Goal: Use online tool/utility

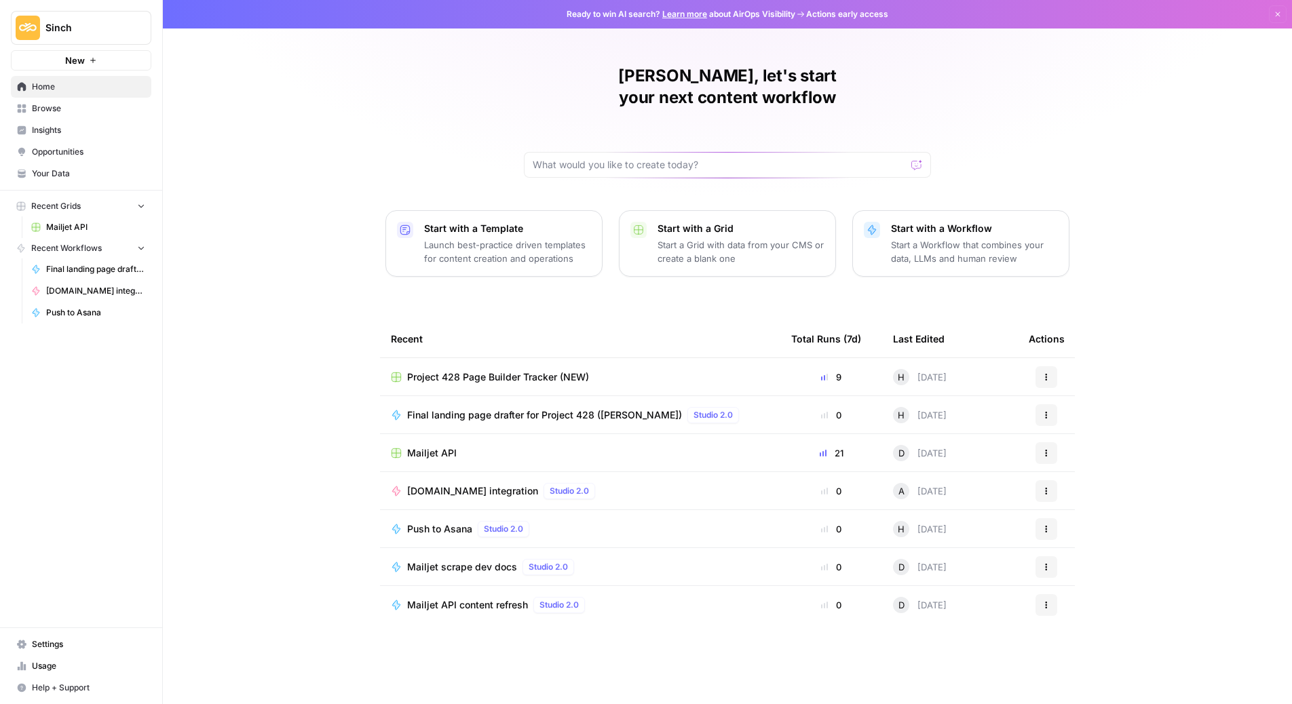
click at [497, 408] on span "Final landing page drafter for Project 428 ([PERSON_NAME])" at bounding box center [544, 415] width 275 height 14
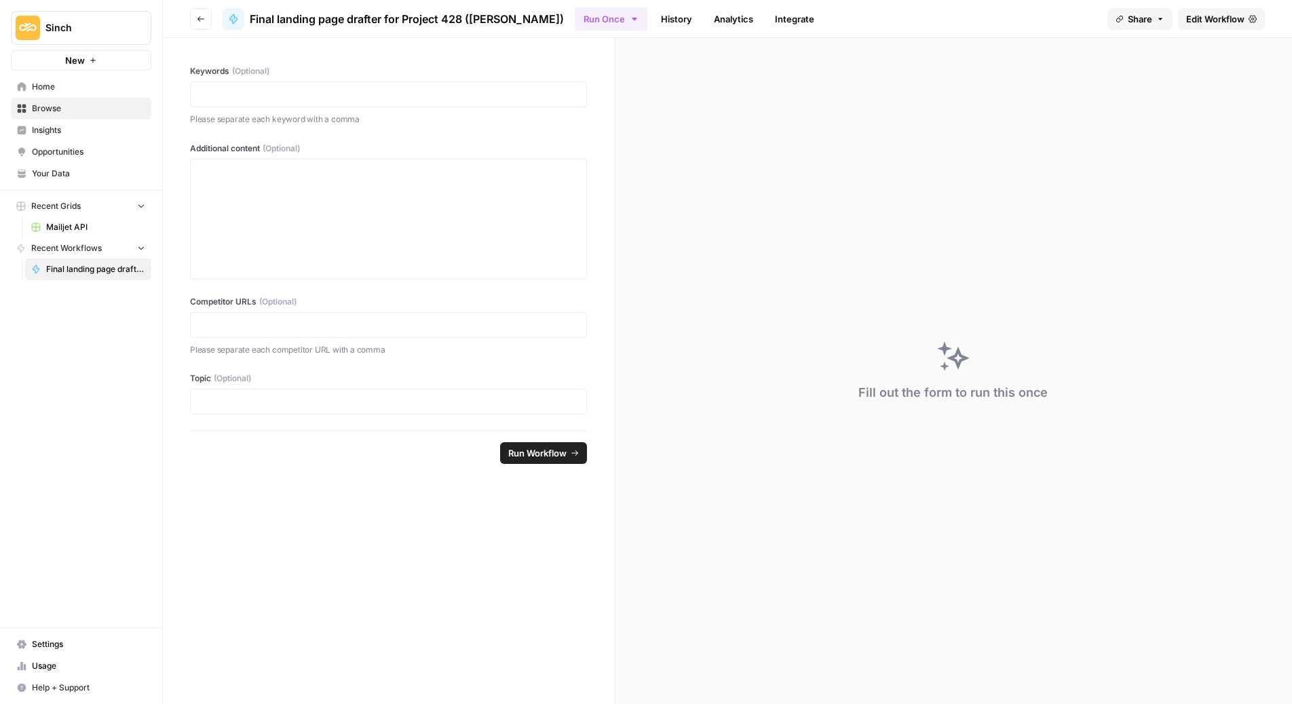
click at [1210, 20] on span "Edit Workflow" at bounding box center [1215, 19] width 58 height 14
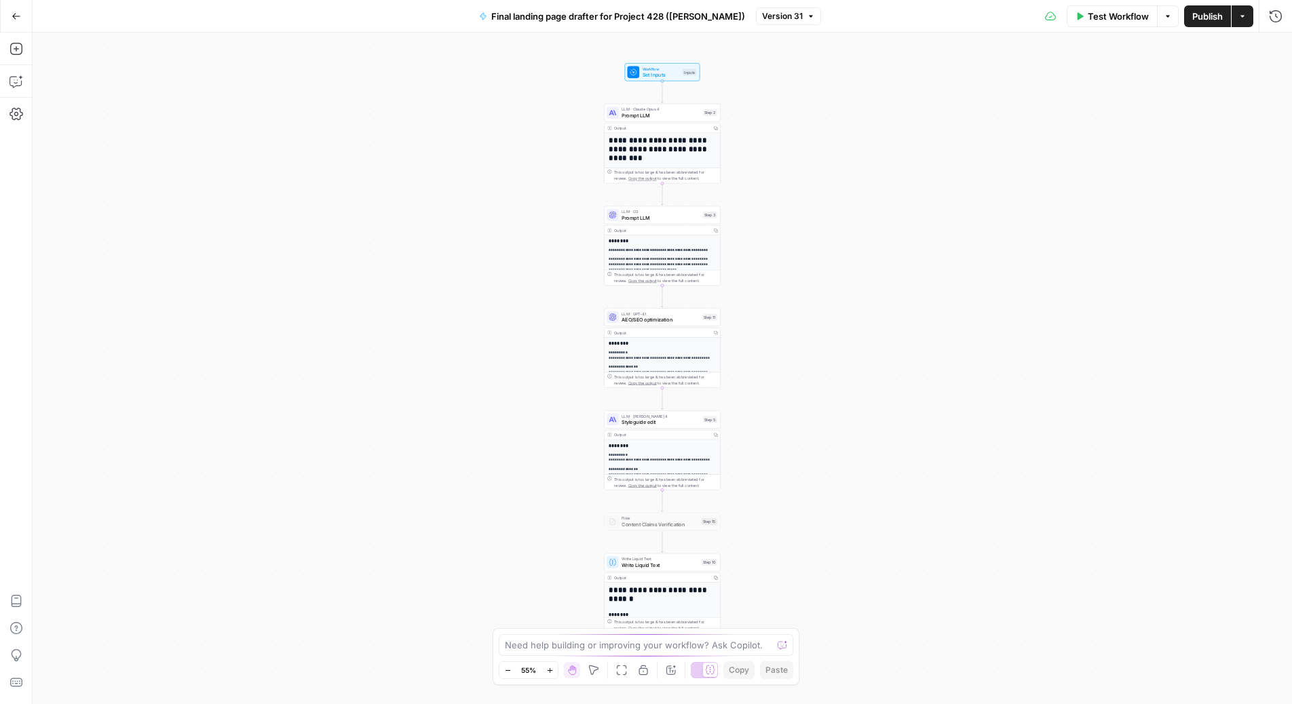
click at [664, 134] on div "**********" at bounding box center [662, 213] width 116 height 161
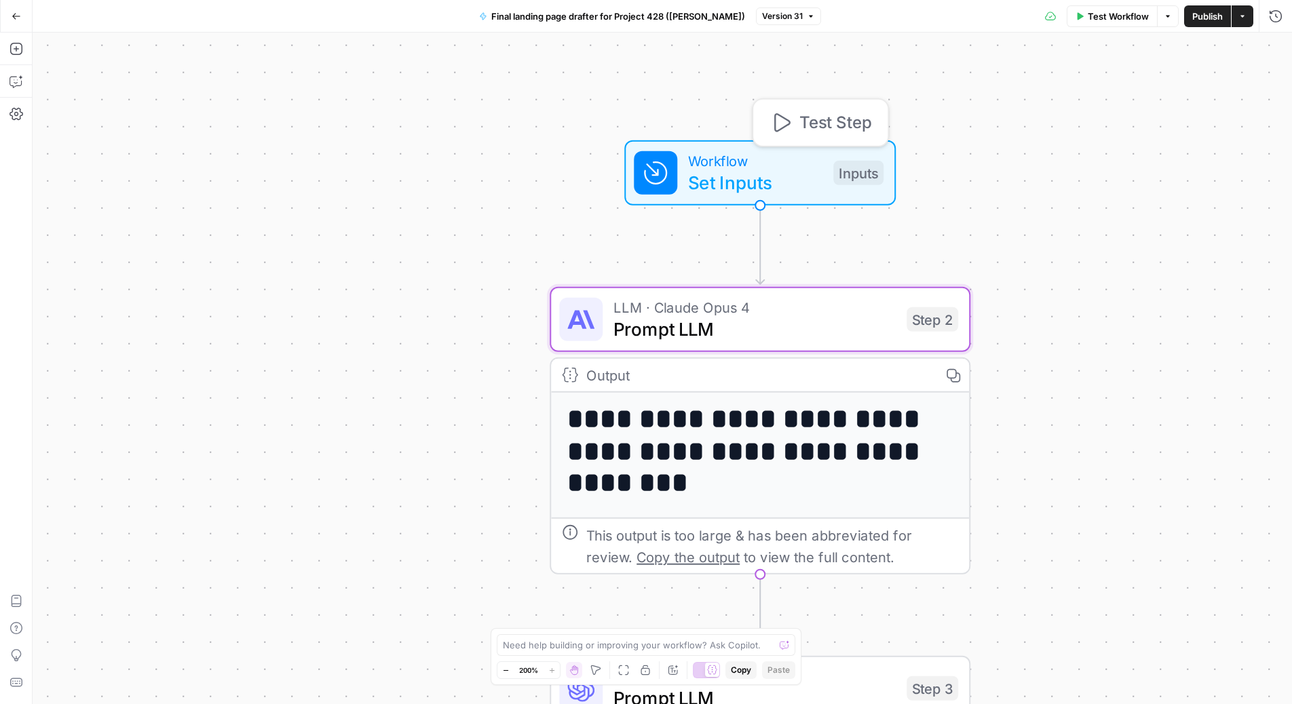
click at [746, 171] on span "Set Inputs" at bounding box center [755, 182] width 134 height 27
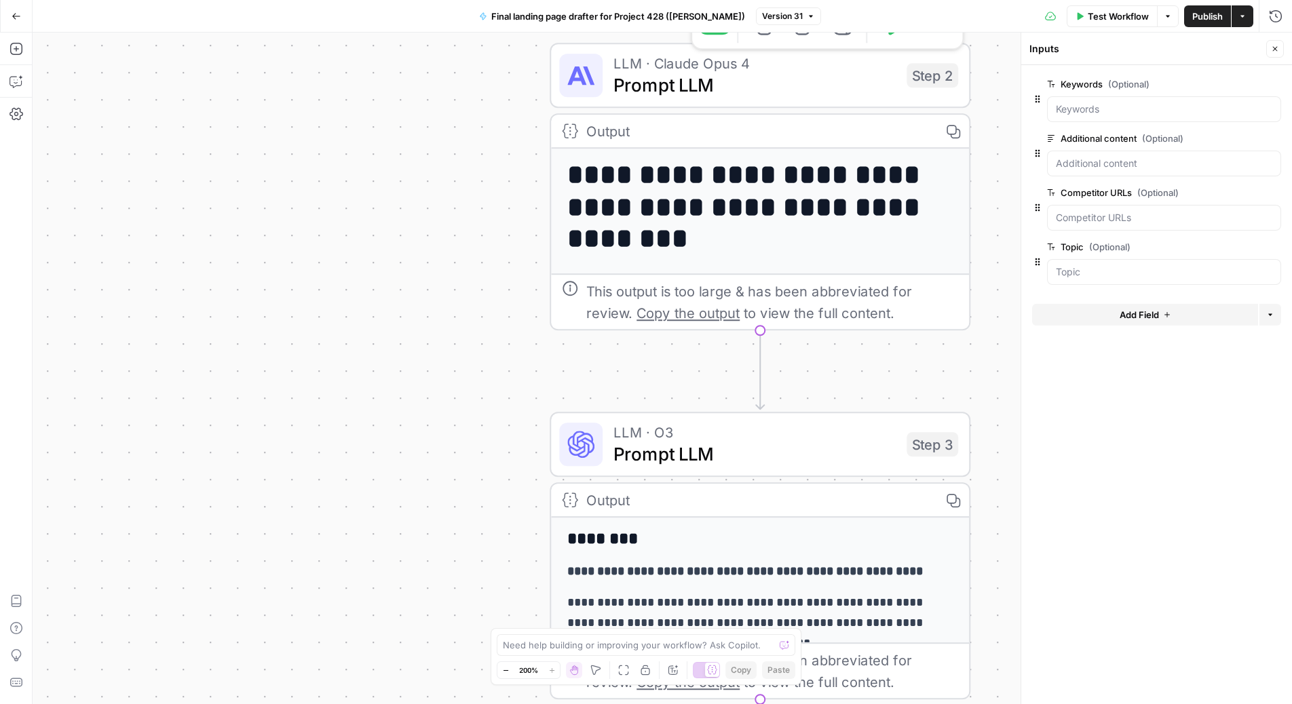
click at [771, 83] on span "Prompt LLM" at bounding box center [754, 84] width 282 height 27
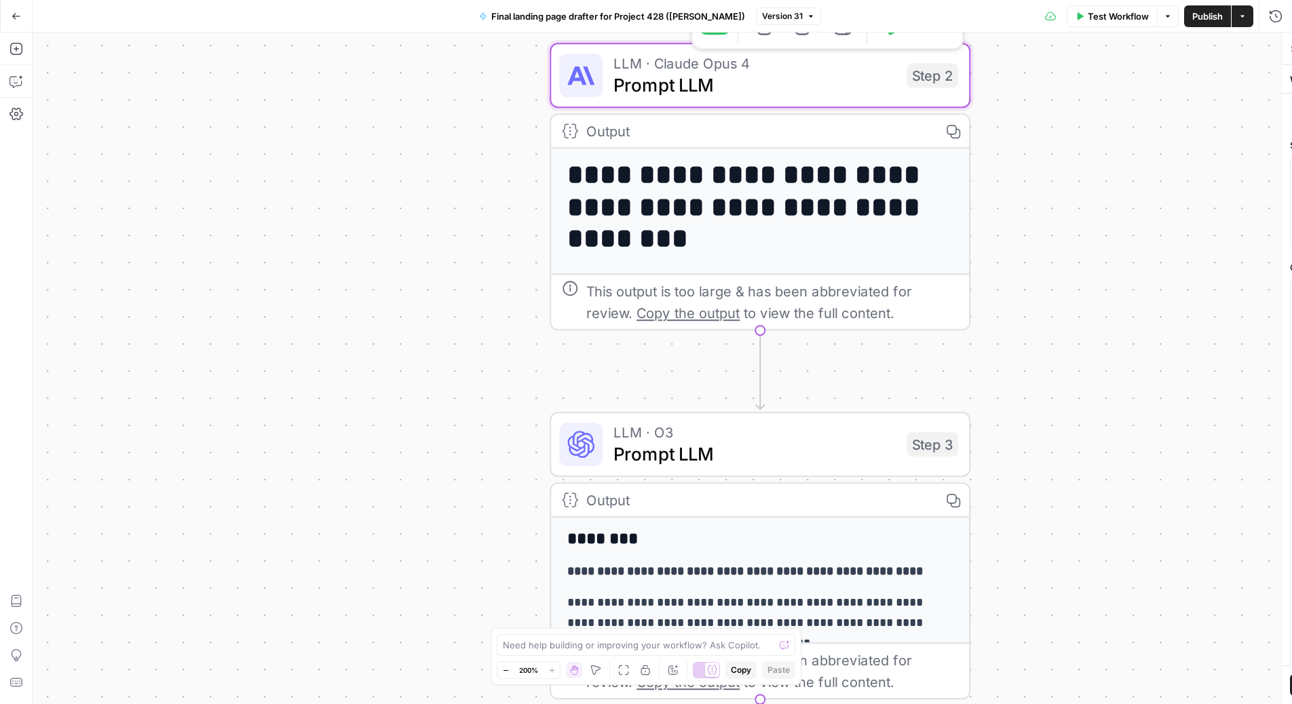
type textarea "Prompt LLM"
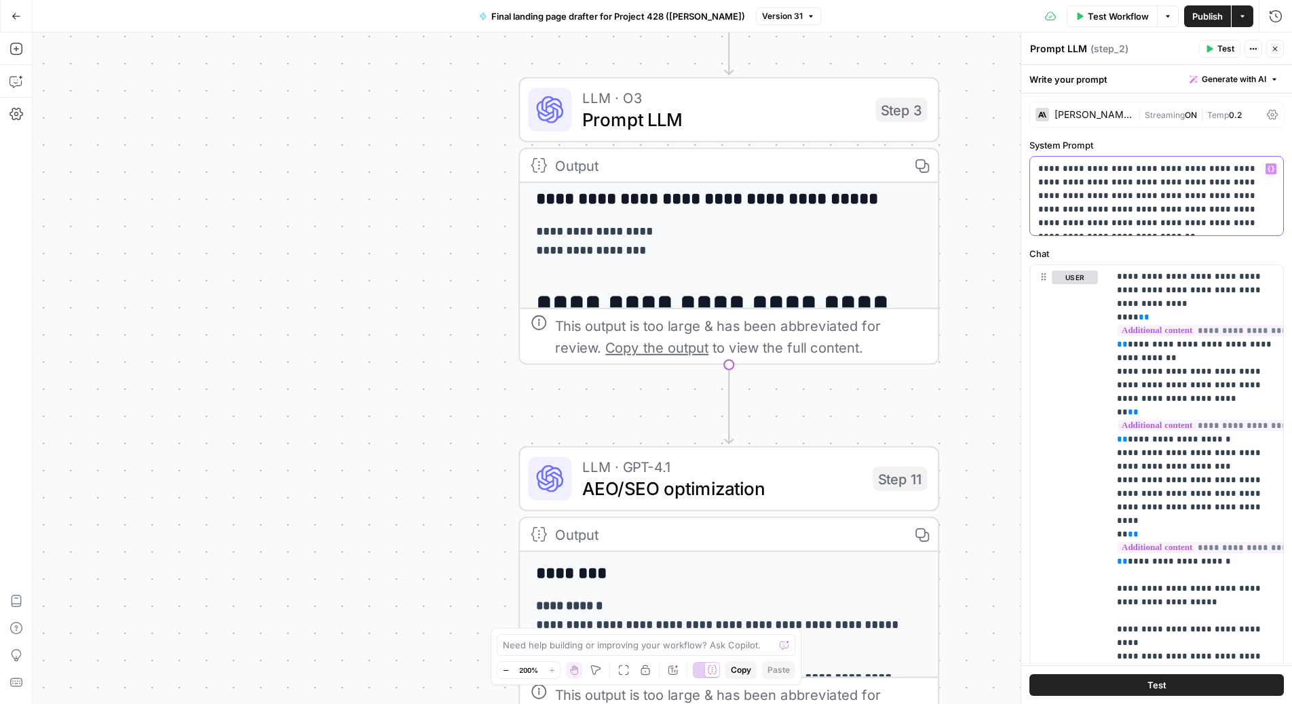
click at [1145, 189] on p "**********" at bounding box center [1156, 196] width 237 height 68
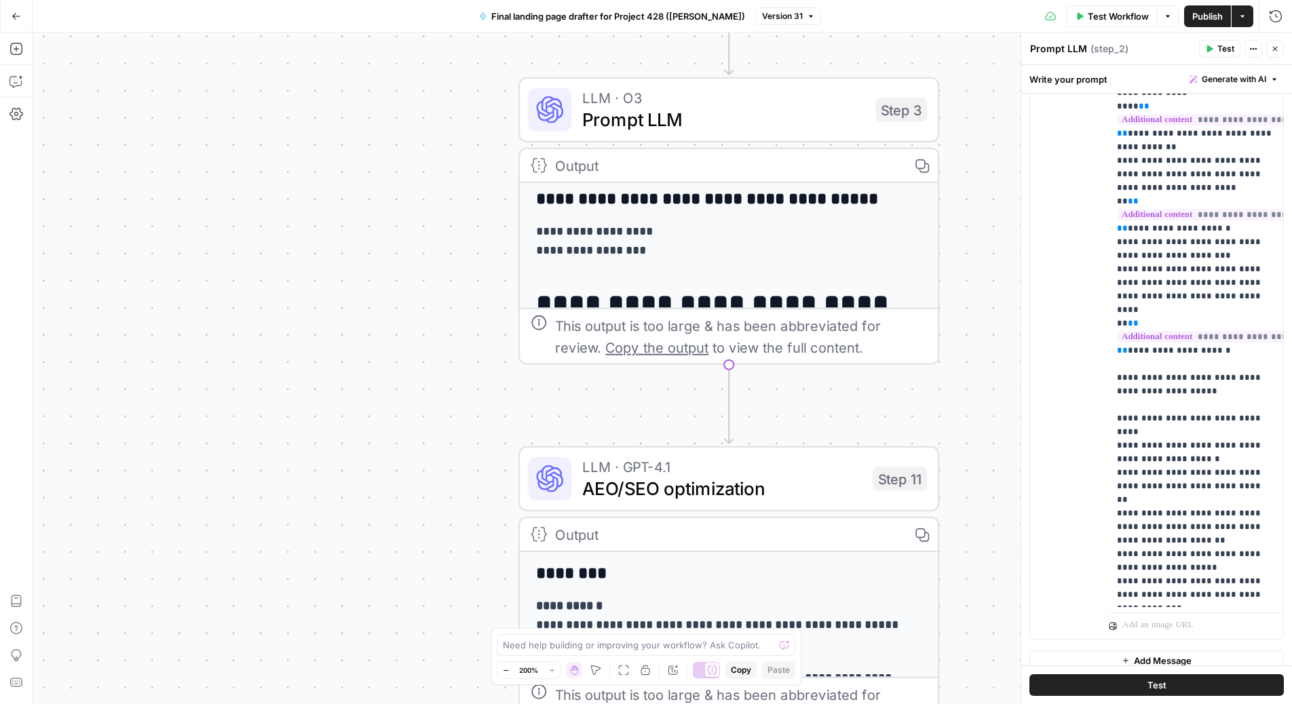
scroll to position [225, 0]
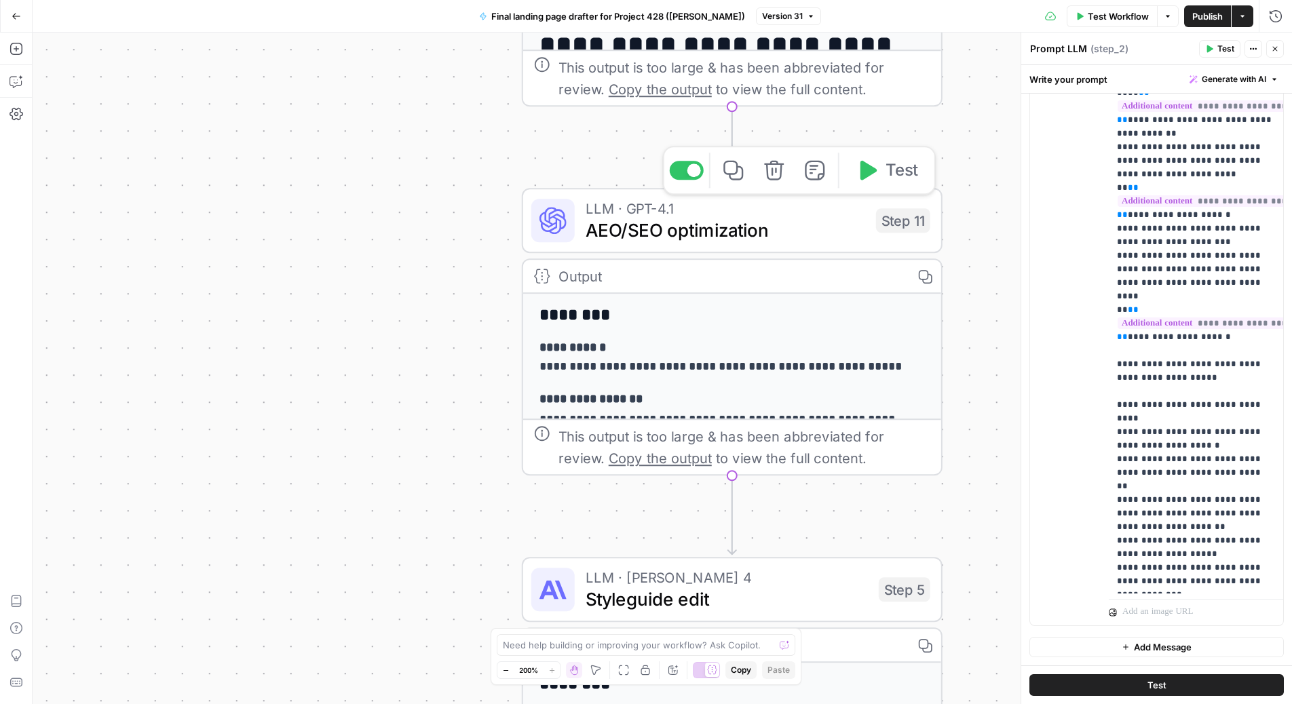
click at [817, 223] on span "AEO/SEO optimization" at bounding box center [726, 229] width 280 height 27
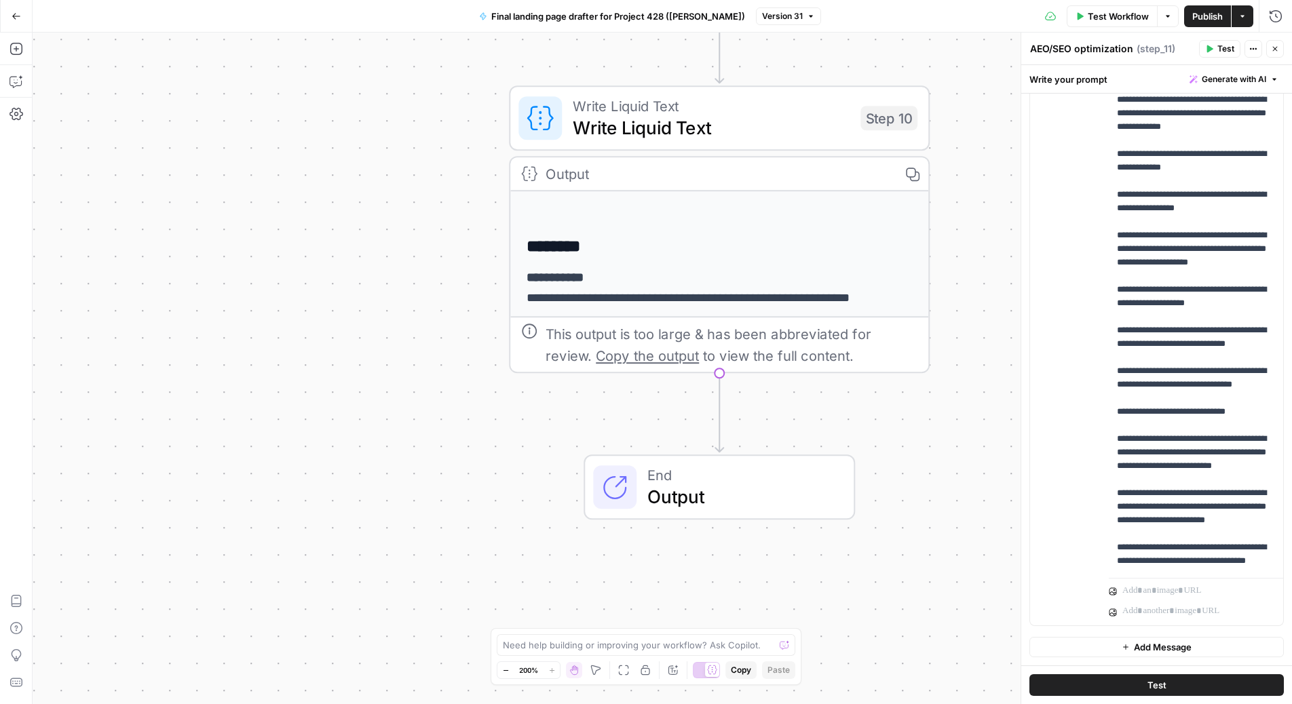
scroll to position [0, 0]
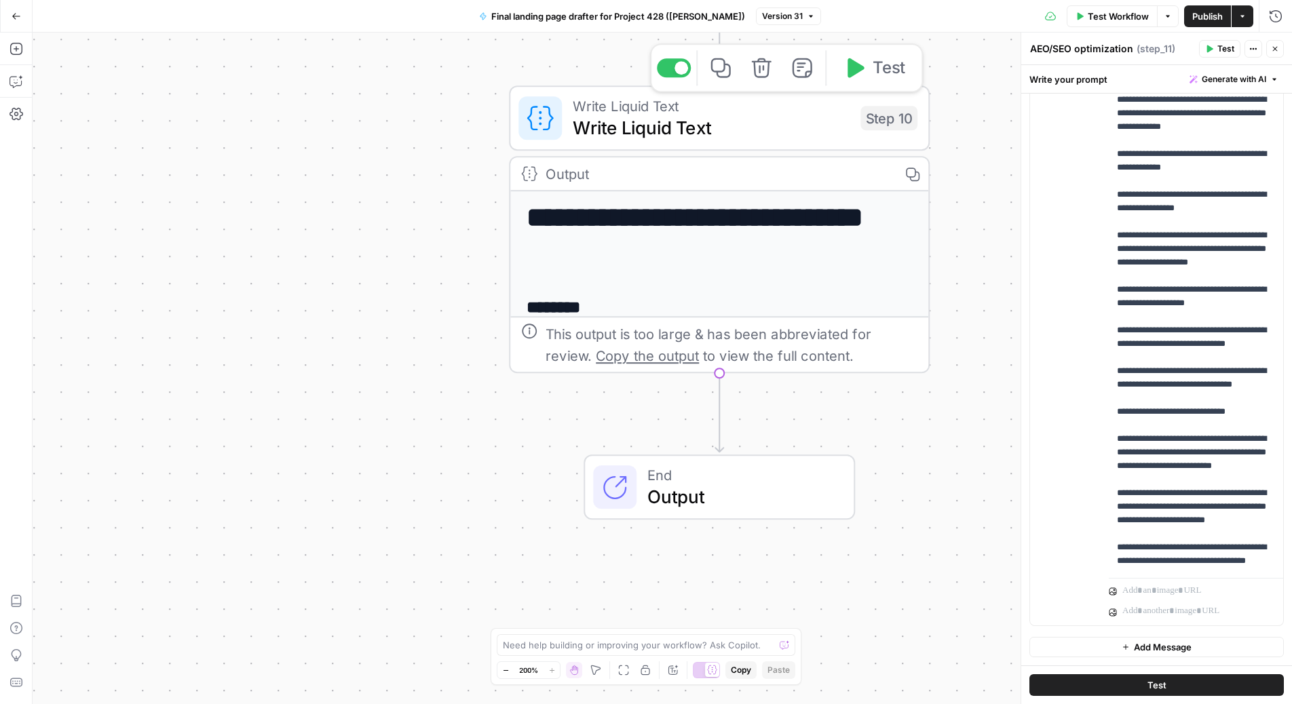
click at [780, 122] on span "Write Liquid Text" at bounding box center [711, 127] width 277 height 27
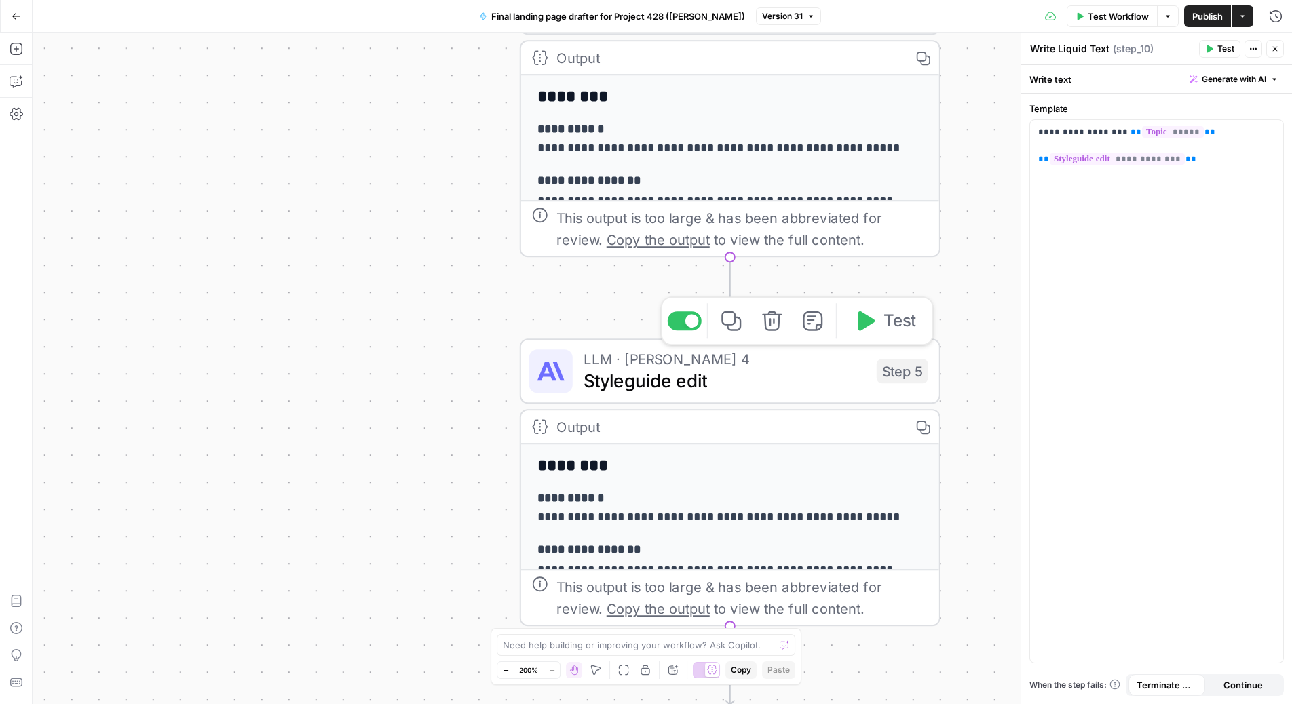
click at [822, 351] on span "LLM · [PERSON_NAME] 4" at bounding box center [724, 359] width 282 height 22
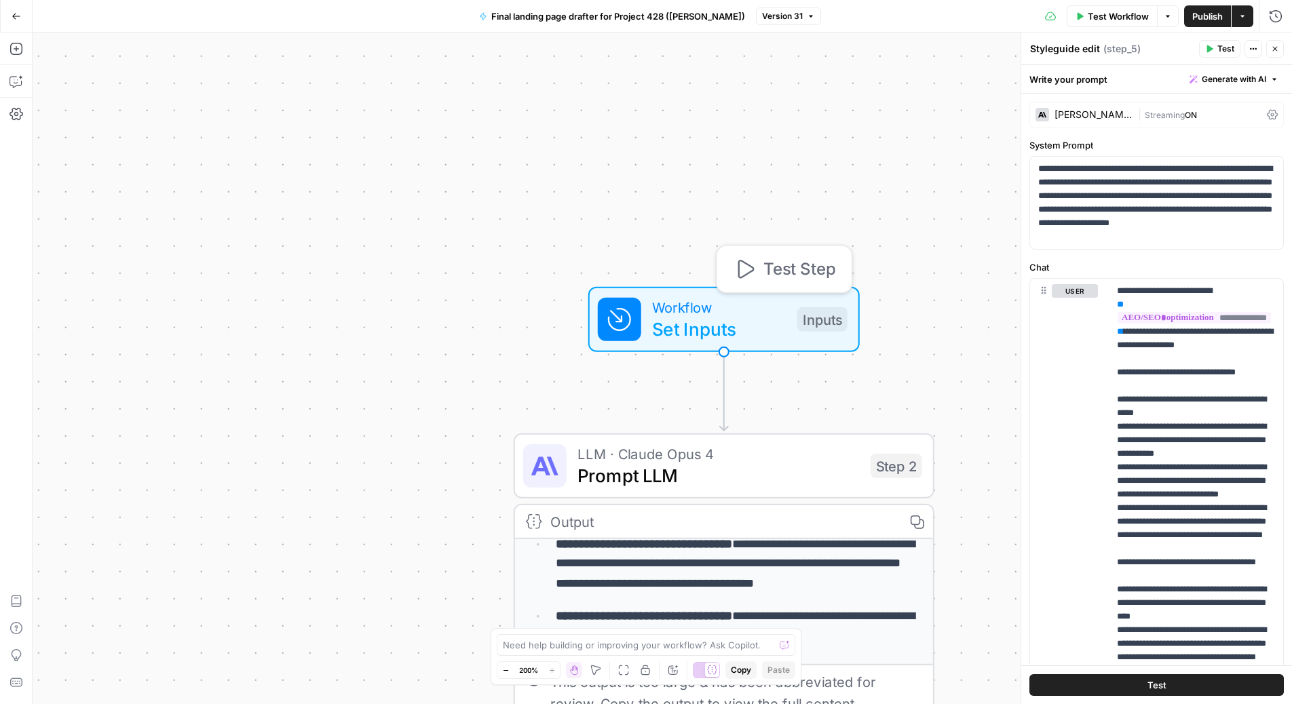
click at [815, 323] on div "Inputs" at bounding box center [822, 319] width 50 height 24
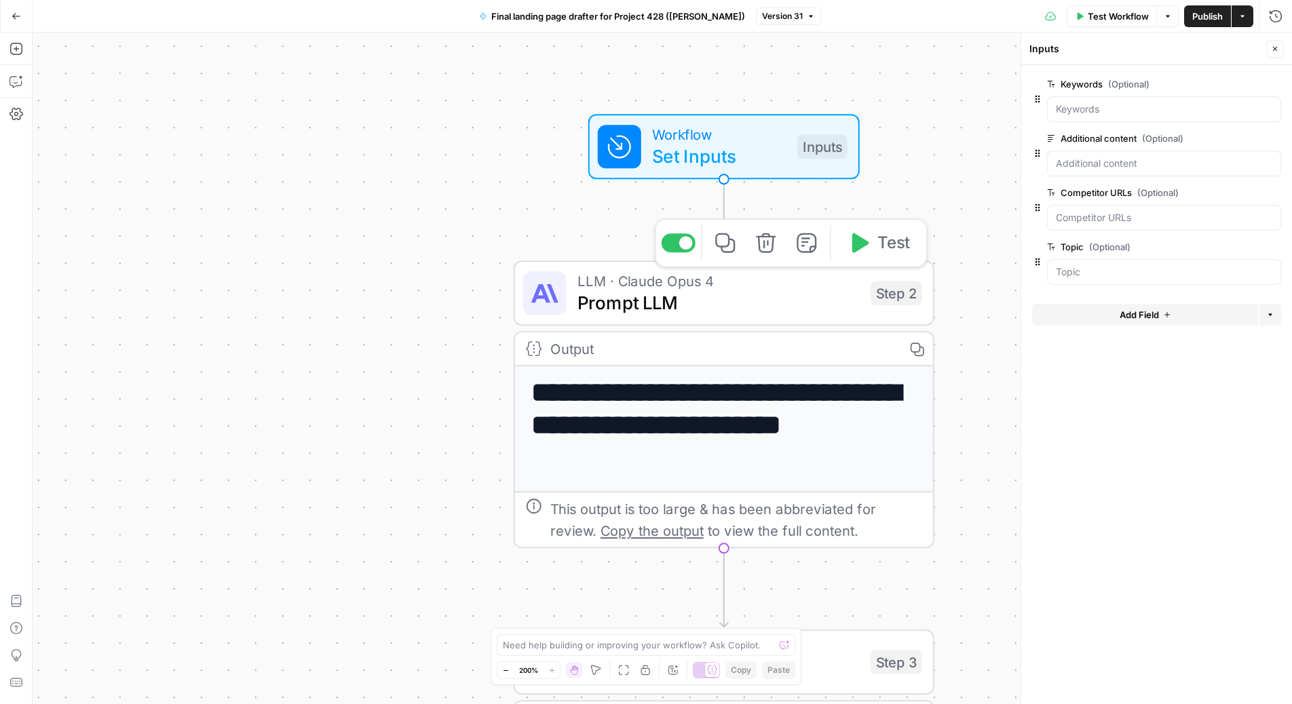
click at [832, 296] on span "Prompt LLM" at bounding box center [718, 302] width 282 height 27
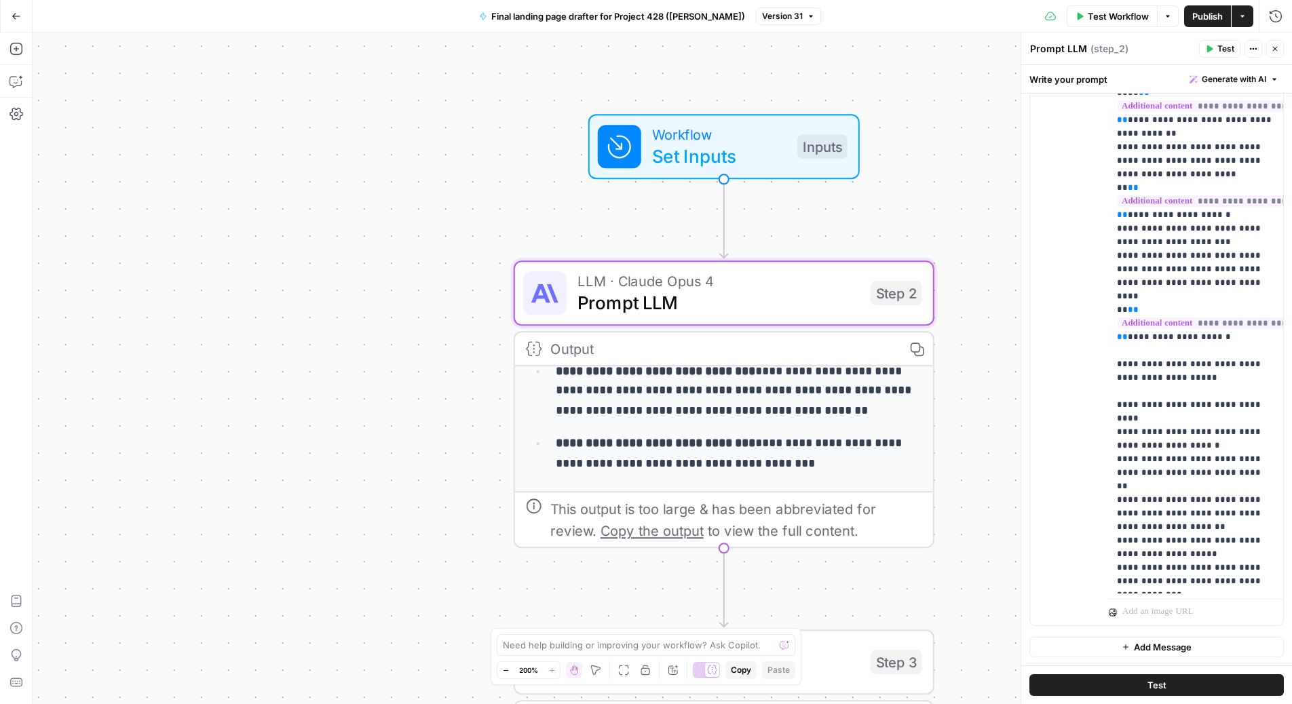
scroll to position [229, 0]
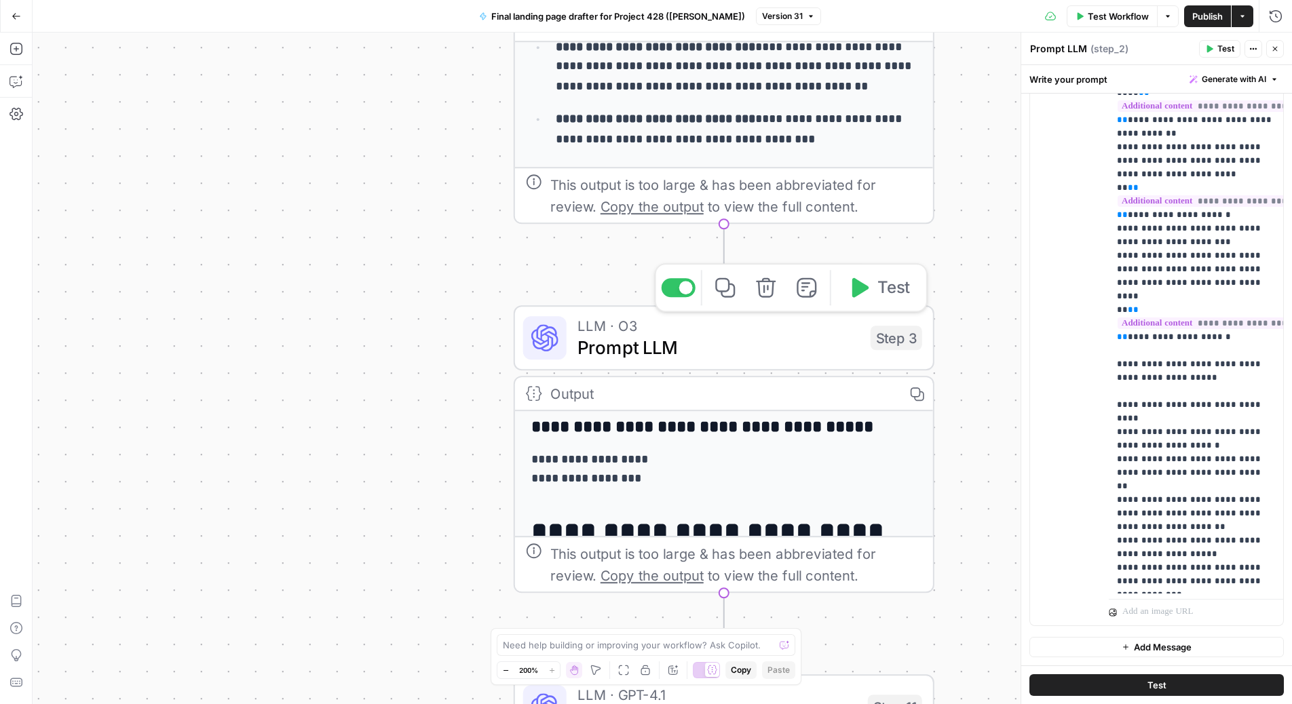
click at [803, 341] on span "Prompt LLM" at bounding box center [718, 347] width 282 height 27
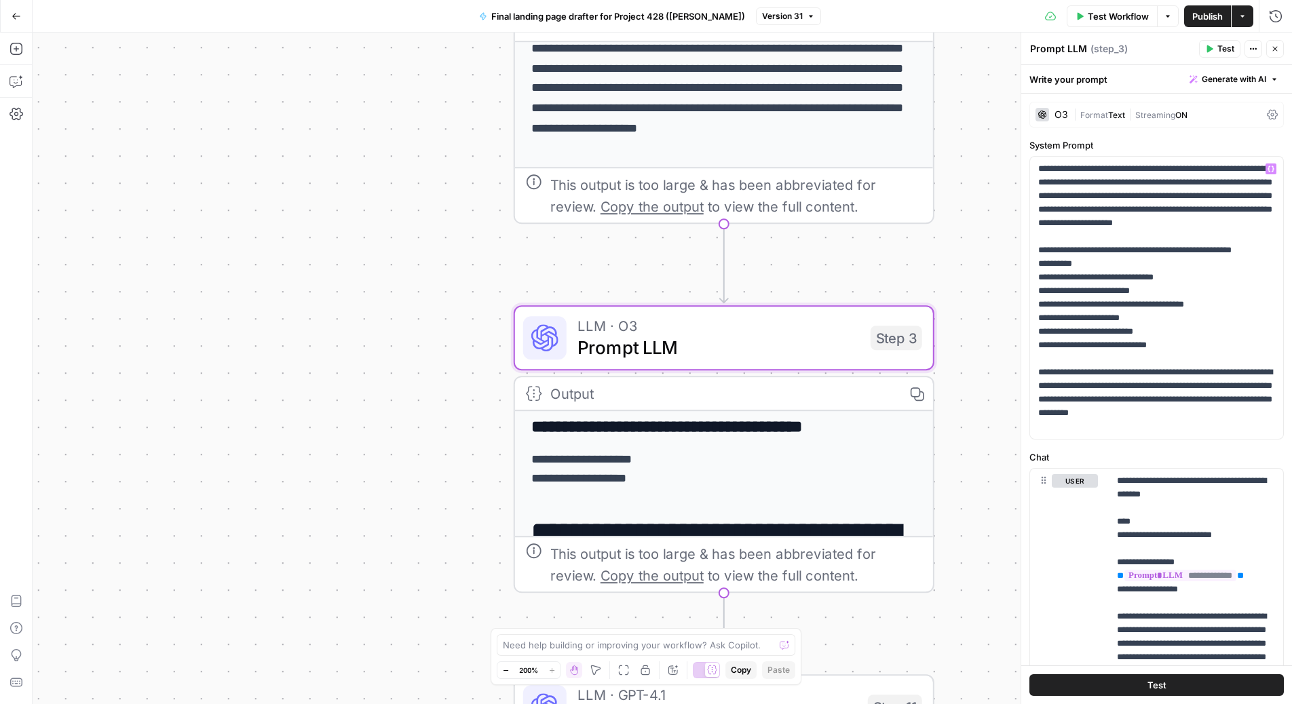
scroll to position [0, 0]
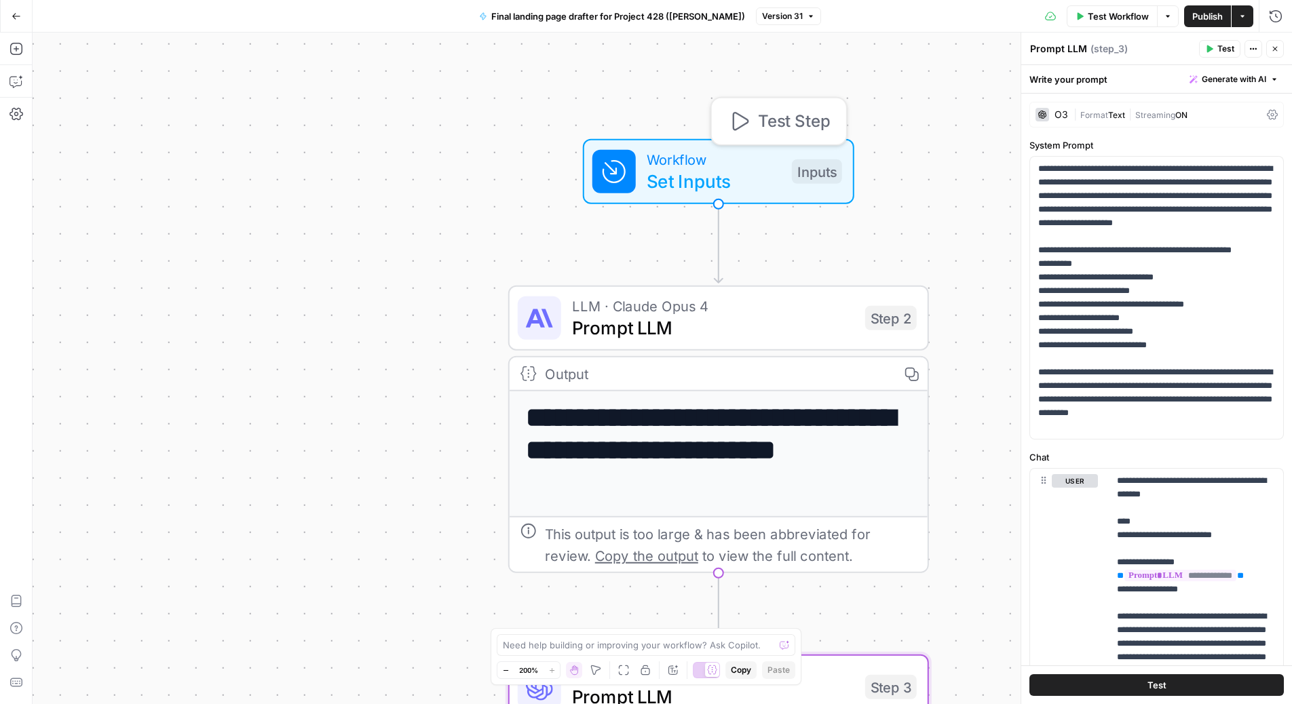
click at [768, 177] on span "Set Inputs" at bounding box center [714, 181] width 134 height 27
